Goal: Transaction & Acquisition: Purchase product/service

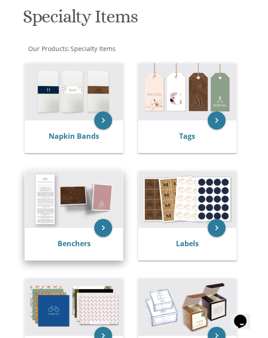
click at [86, 228] on div "Benchers" at bounding box center [74, 244] width 98 height 32
click at [99, 228] on icon "keyboard_arrow_right" at bounding box center [103, 228] width 18 height 18
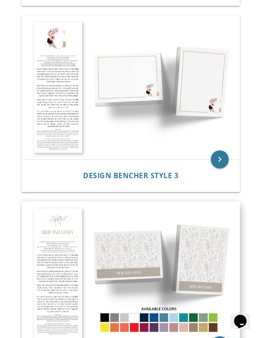
scroll to position [592, 0]
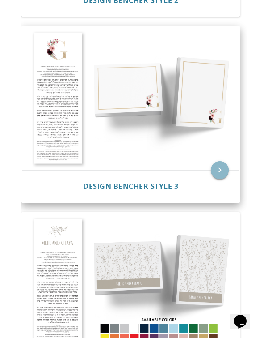
click at [219, 167] on icon "keyboard_arrow_right" at bounding box center [220, 170] width 18 height 18
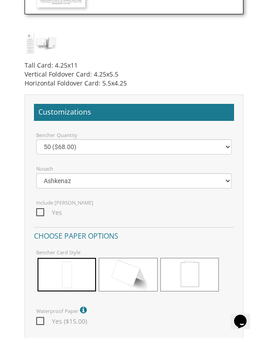
scroll to position [657, 0]
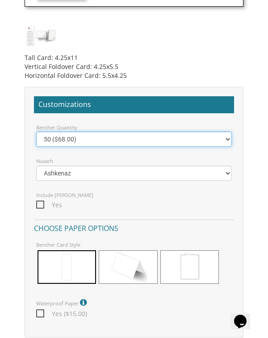
select select "125"
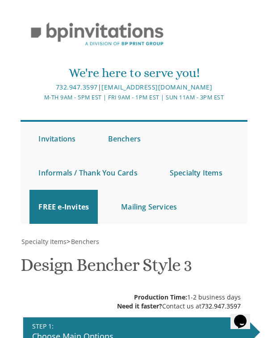
scroll to position [0, 0]
